Goal: Check status: Check status

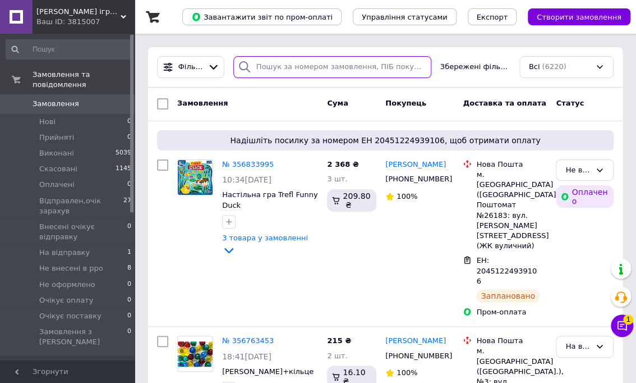
paste input "356833995"
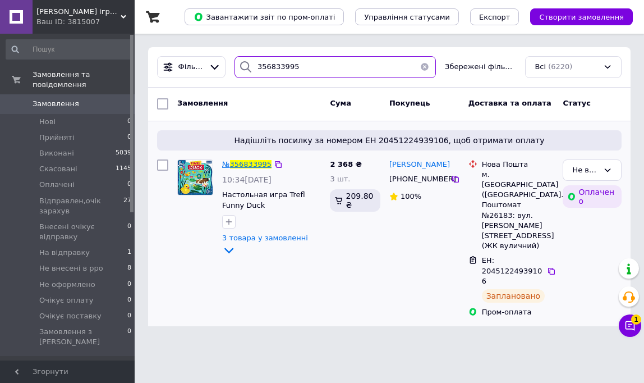
type input "356833995"
click at [243, 160] on span "356833995" at bounding box center [251, 164] width 42 height 8
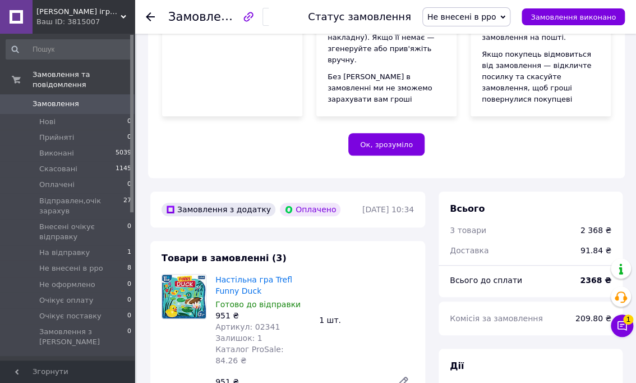
scroll to position [337, 0]
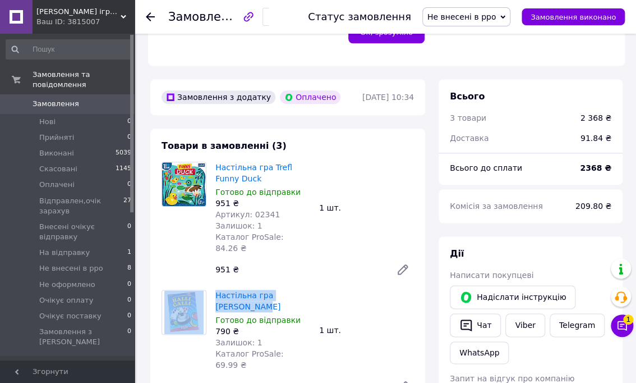
drag, startPoint x: 210, startPoint y: 181, endPoint x: 278, endPoint y: 181, distance: 67.9
click at [278, 290] on div "Настільна гра [PERSON_NAME] Готово до відправки 790 ₴ Залишок: 1 Каталог ProSal…" at bounding box center [287, 344] width 261 height 108
copy div "Настільна гра [PERSON_NAME]"
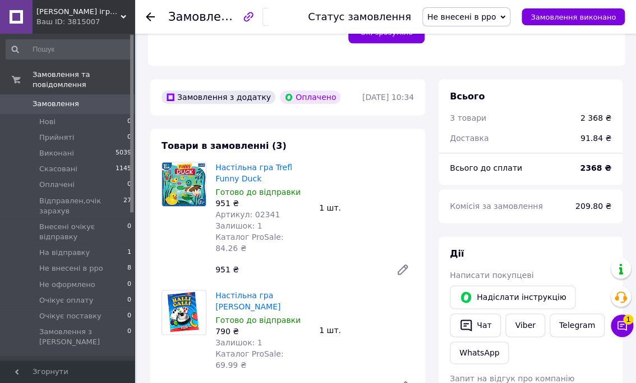
drag, startPoint x: 215, startPoint y: 272, endPoint x: 242, endPoint y: 272, distance: 26.9
copy link "Plumpsack"
drag, startPoint x: 265, startPoint y: 95, endPoint x: 298, endPoint y: 97, distance: 33.7
copy link "[PERSON_NAME]"
click at [37, 99] on span "Замовлення" at bounding box center [56, 104] width 47 height 10
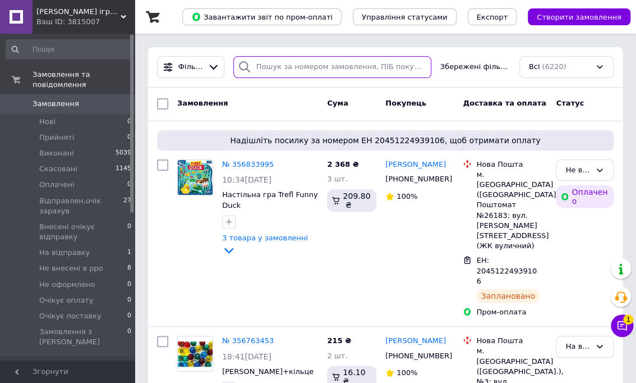
paste input "356763453"
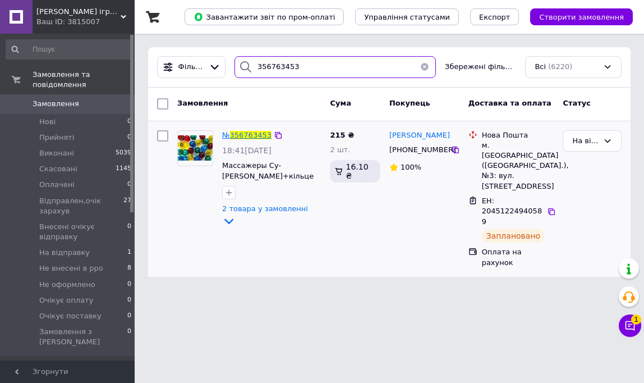
type input "356763453"
click at [251, 134] on span "356763453" at bounding box center [251, 135] width 42 height 8
